Goal: Task Accomplishment & Management: Use online tool/utility

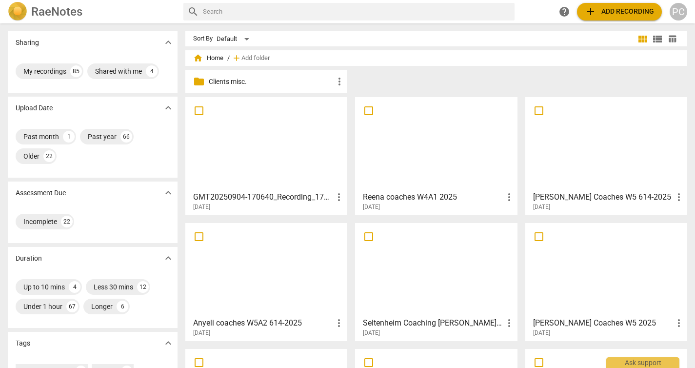
click at [457, 78] on div "folder Clients misc. more_vert" at bounding box center [440, 83] width 510 height 27
click at [619, 9] on span "add Add recording" at bounding box center [619, 12] width 69 height 12
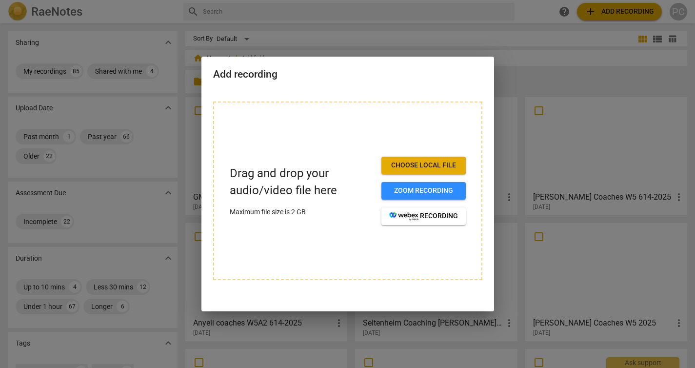
click at [432, 164] on span "Choose local file" at bounding box center [423, 165] width 69 height 10
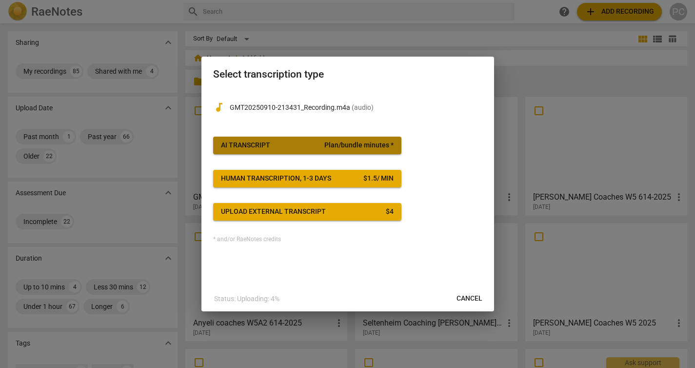
click at [330, 146] on span "Plan/bundle minutes *" at bounding box center [358, 145] width 69 height 10
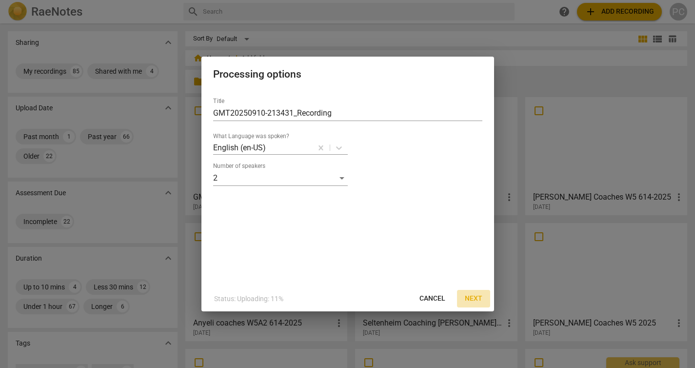
click at [480, 298] on span "Next" at bounding box center [474, 299] width 18 height 10
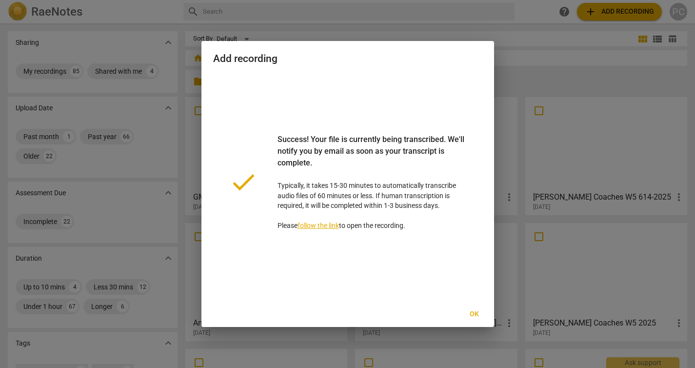
click at [474, 316] on span "Ok" at bounding box center [475, 314] width 16 height 10
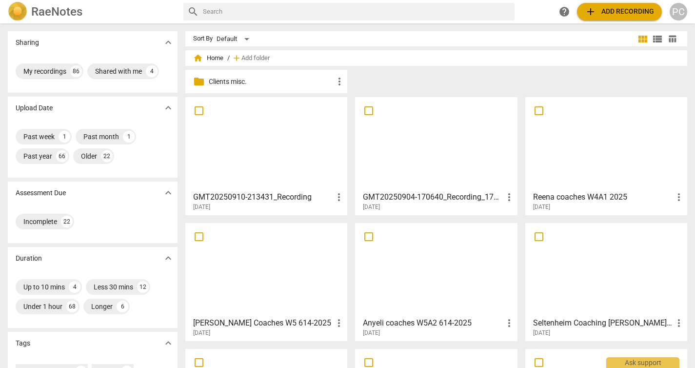
click at [274, 153] on div at bounding box center [266, 143] width 155 height 86
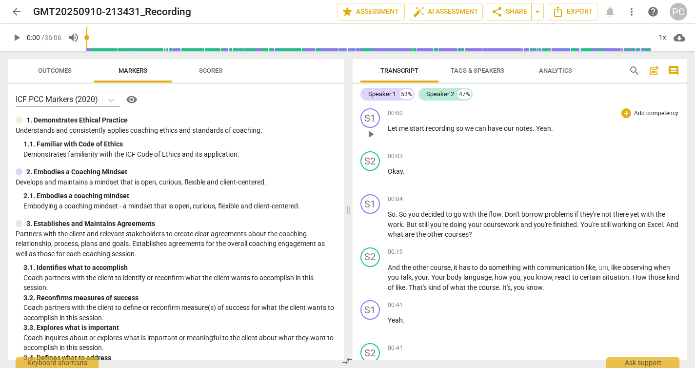
click at [461, 138] on div "00:00 + Add competency keyboard_arrow_right Let me start recording so we can ha…" at bounding box center [534, 125] width 292 height 35
click at [572, 10] on span "Export" at bounding box center [572, 12] width 41 height 12
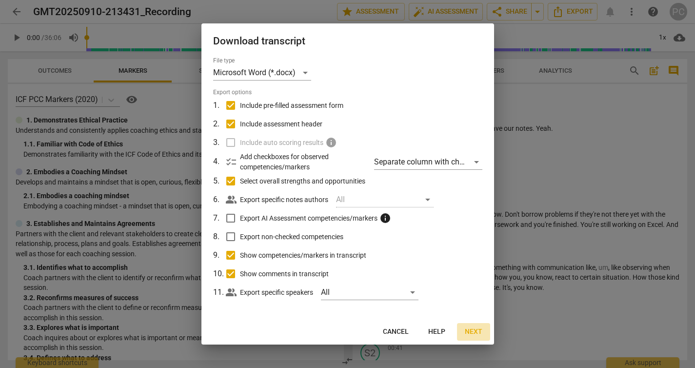
click at [474, 327] on span "Next" at bounding box center [474, 332] width 18 height 10
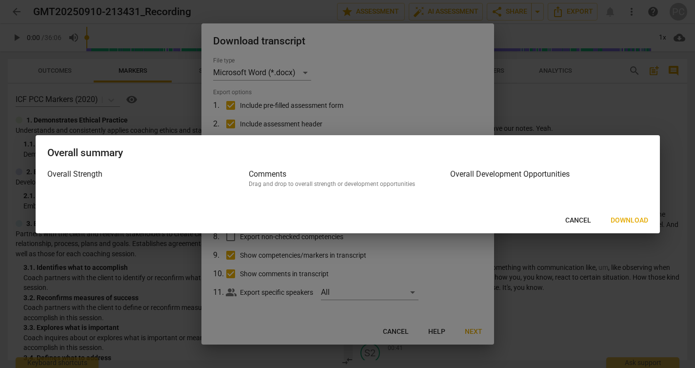
click at [629, 217] on span "Download" at bounding box center [630, 221] width 38 height 10
